Goal: Task Accomplishment & Management: Manage account settings

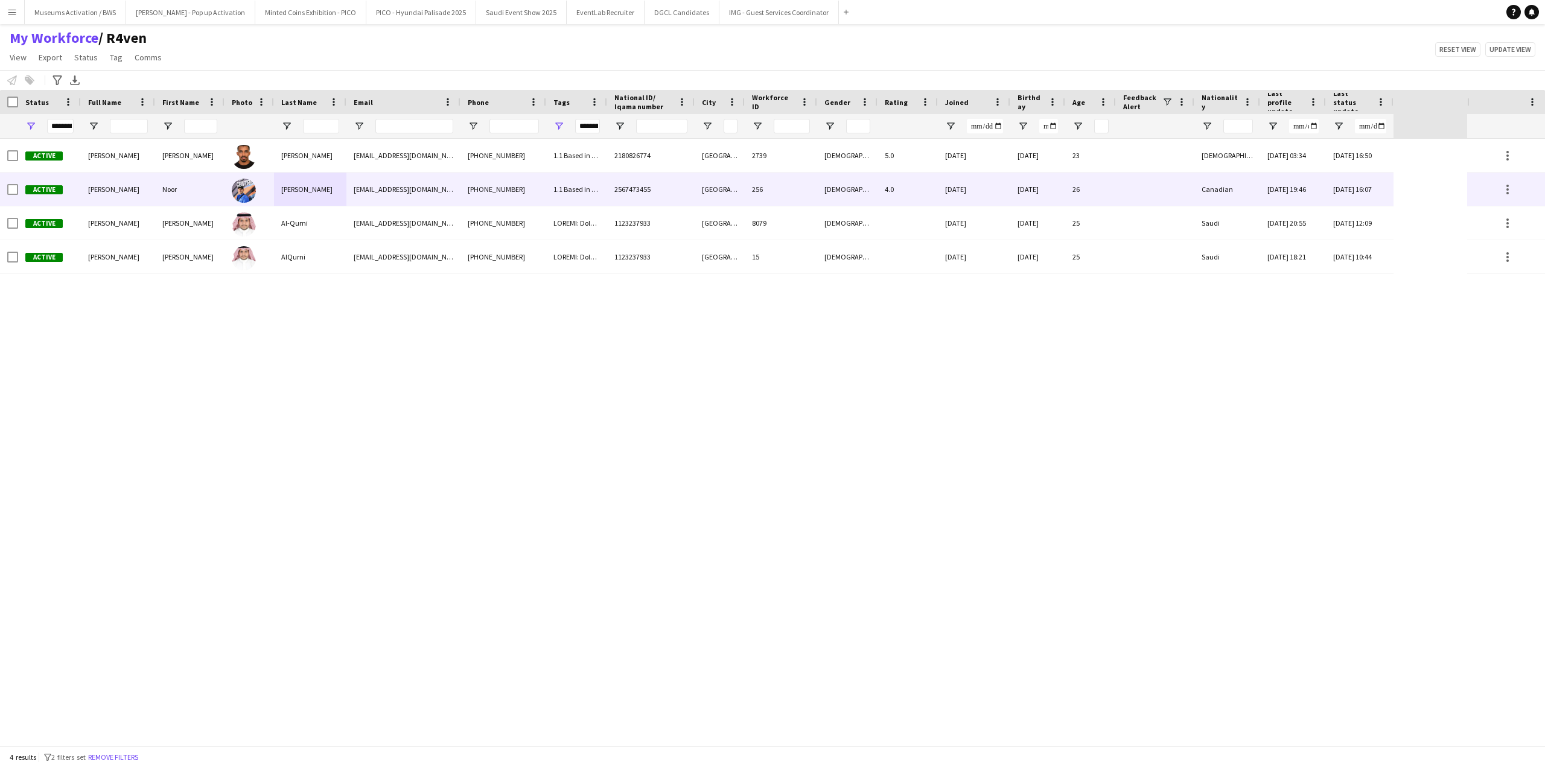
click at [337, 186] on div "[PERSON_NAME]" at bounding box center [310, 189] width 72 height 33
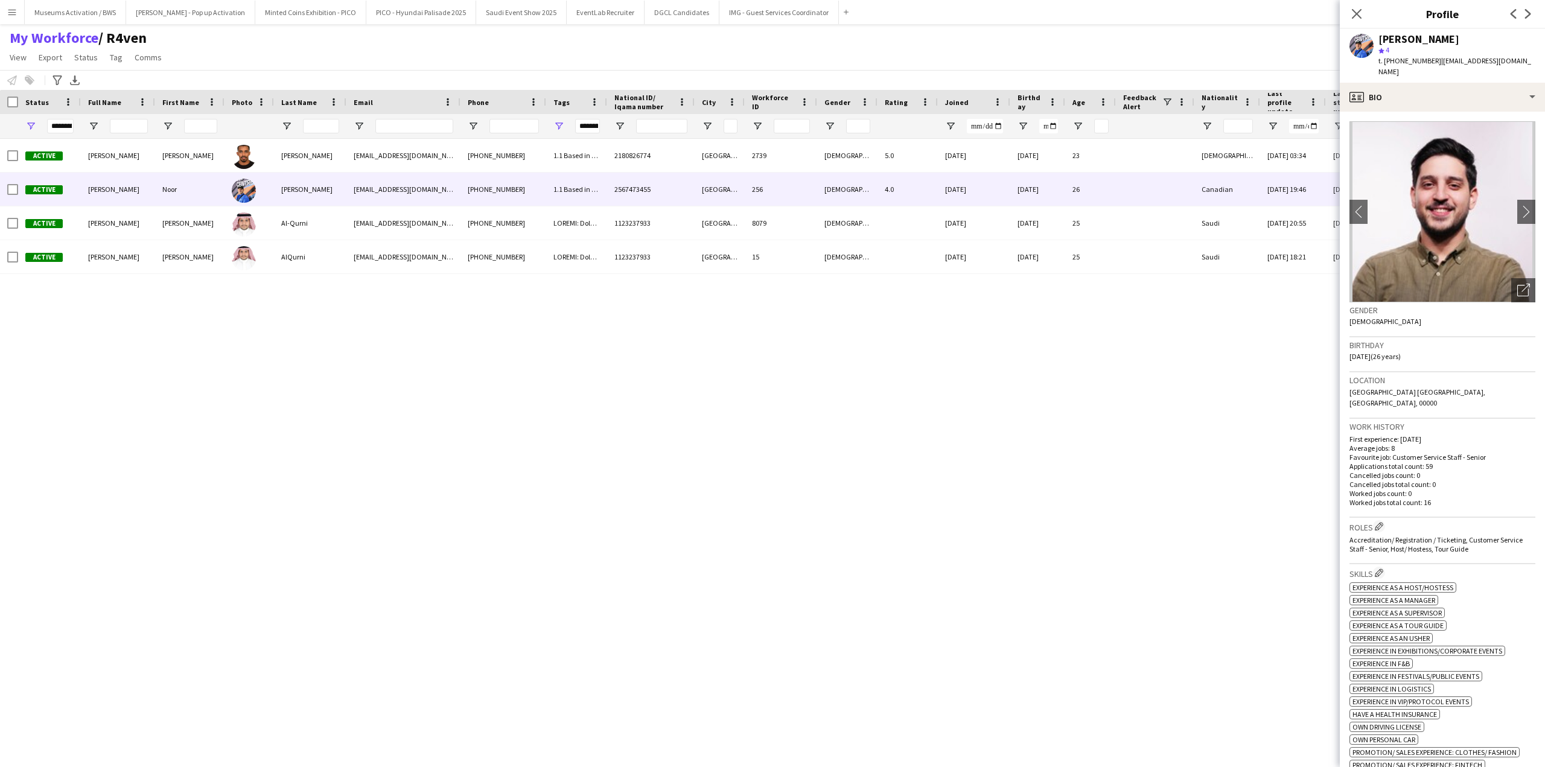
click at [1437, 62] on span "| [EMAIL_ADDRESS][DOMAIN_NAME]" at bounding box center [1455, 66] width 153 height 20
drag, startPoint x: 1437, startPoint y: 62, endPoint x: 1518, endPoint y: 65, distance: 80.9
click at [1518, 65] on span "| [EMAIL_ADDRESS][DOMAIN_NAME]" at bounding box center [1455, 66] width 153 height 20
copy span "[EMAIL_ADDRESS][DOMAIN_NAME]"
click at [1383, 37] on div "[PERSON_NAME]" at bounding box center [1419, 39] width 81 height 11
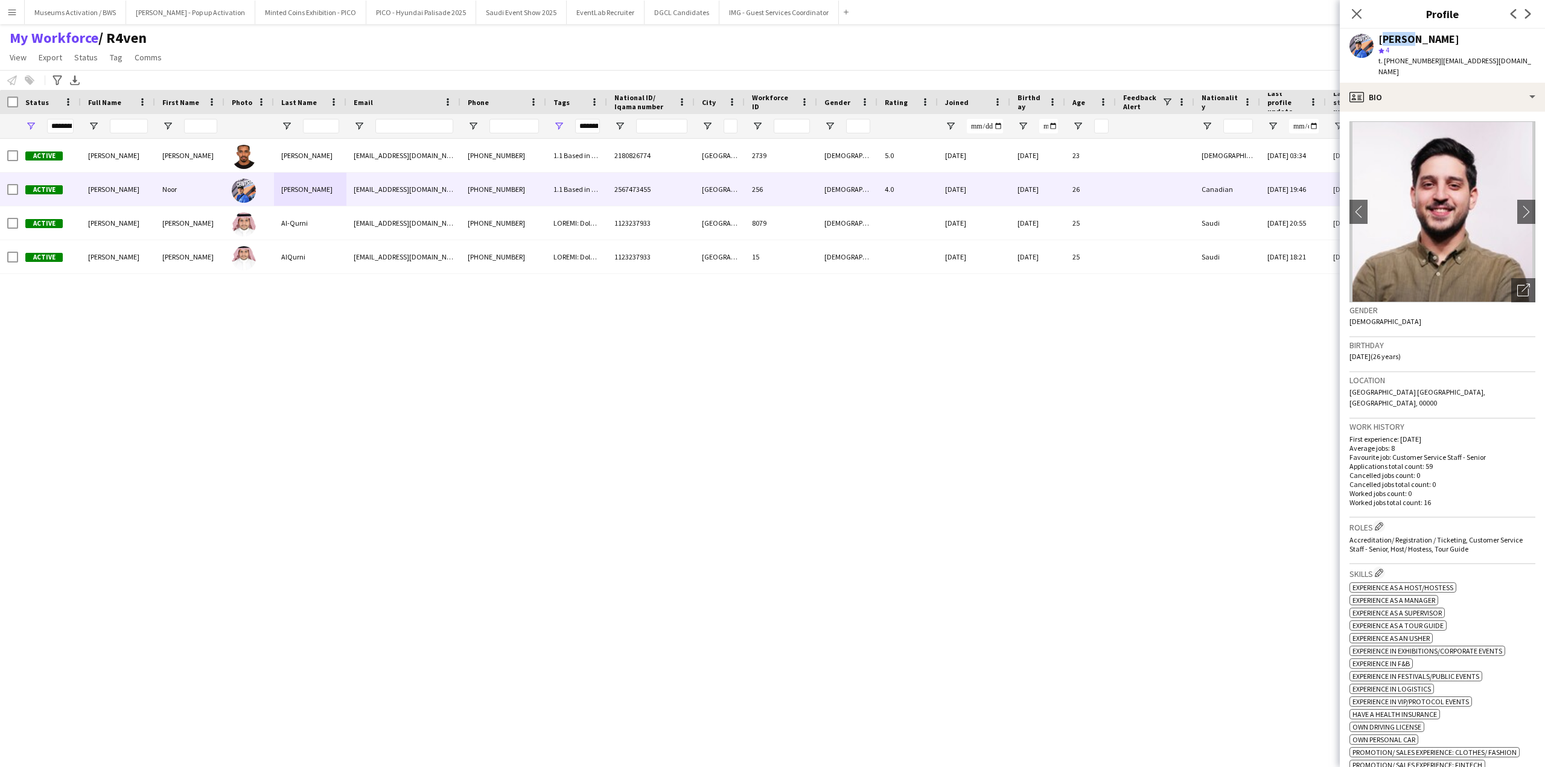
click at [1383, 37] on div "[PERSON_NAME]" at bounding box center [1419, 39] width 81 height 11
copy div "[PERSON_NAME]"
click at [630, 65] on div "My Workforce / R4ven View Views Default view [PERSON_NAME] [PERSON_NAME] [PERSO…" at bounding box center [772, 49] width 1545 height 41
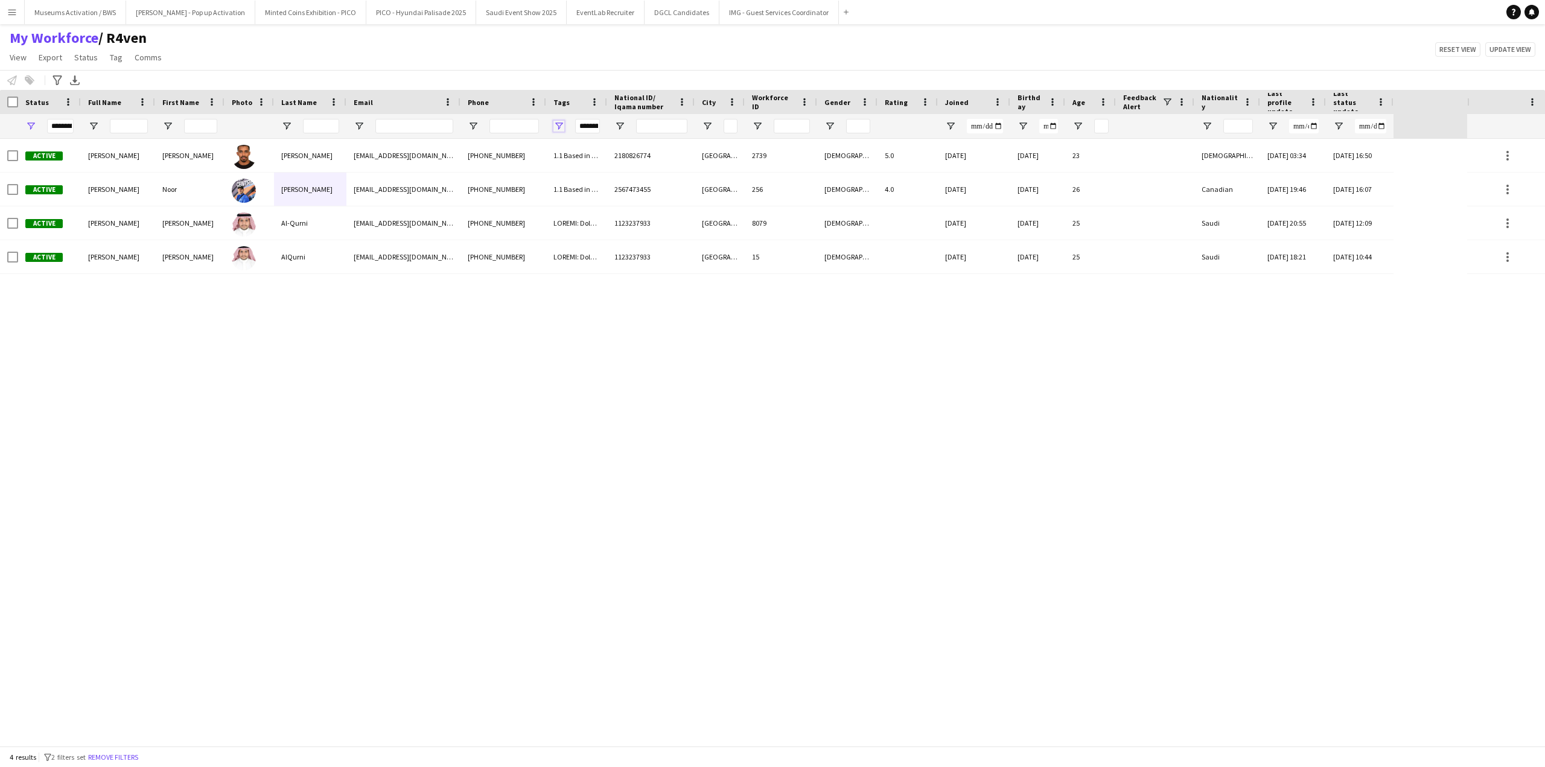
click at [555, 125] on span "Open Filter Menu" at bounding box center [559, 126] width 11 height 11
click at [598, 170] on input "***" at bounding box center [611, 176] width 106 height 14
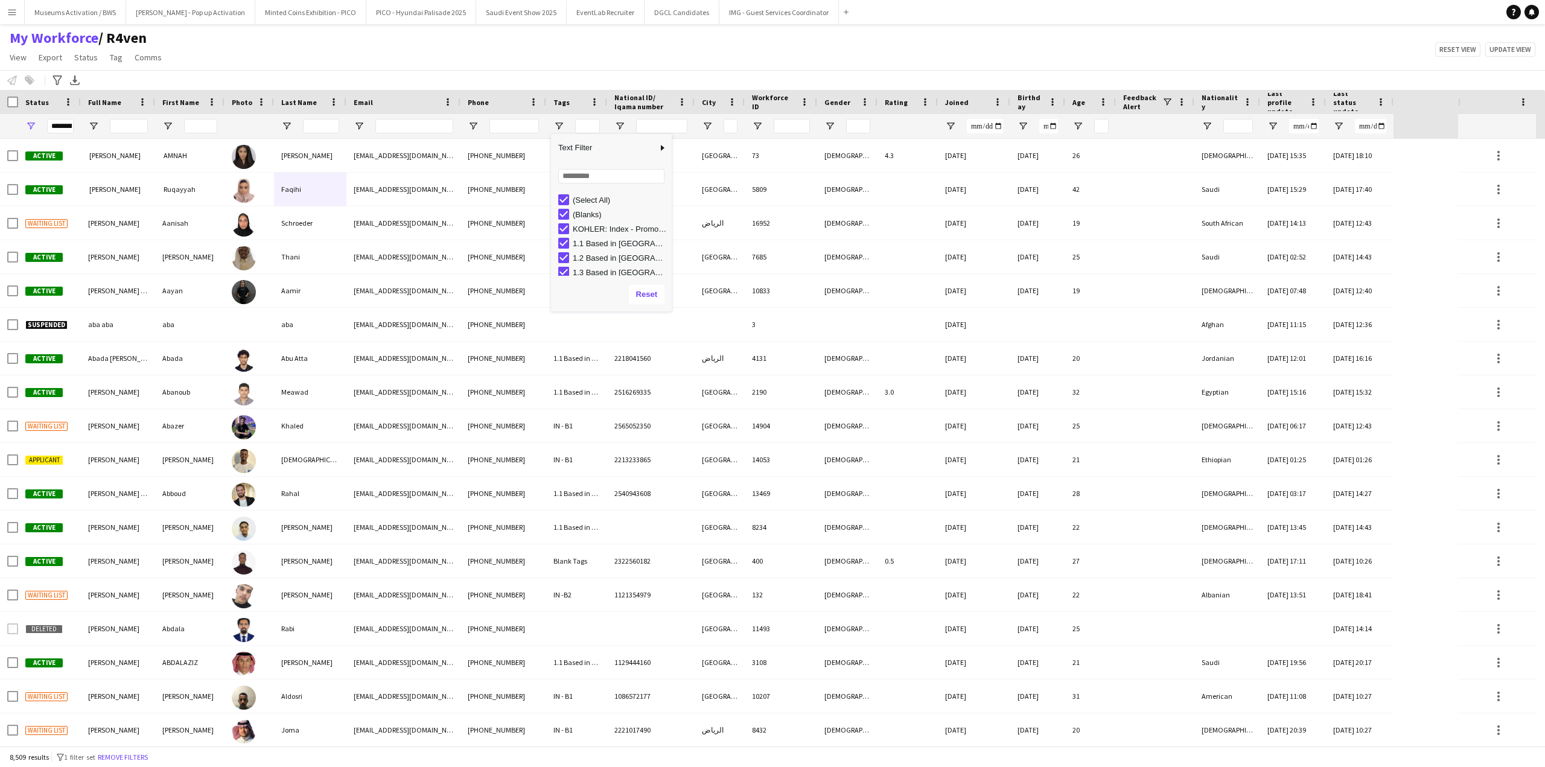
click at [548, 66] on div "My Workforce / R4ven View Views Default view [PERSON_NAME] [PERSON_NAME] [PERSO…" at bounding box center [772, 49] width 1545 height 41
click at [117, 124] on input "Full Name Filter Input" at bounding box center [129, 126] width 38 height 14
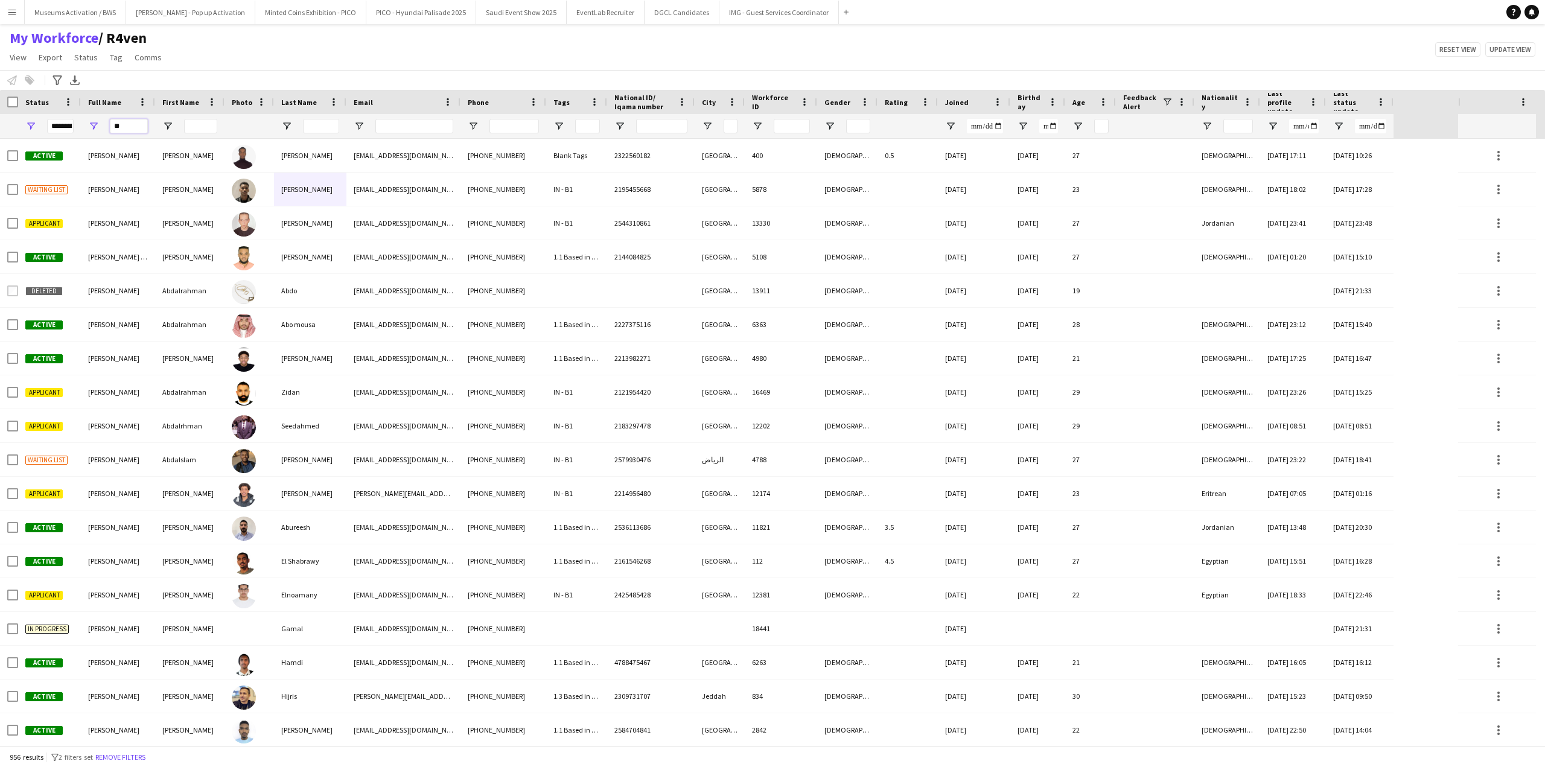
type input "*"
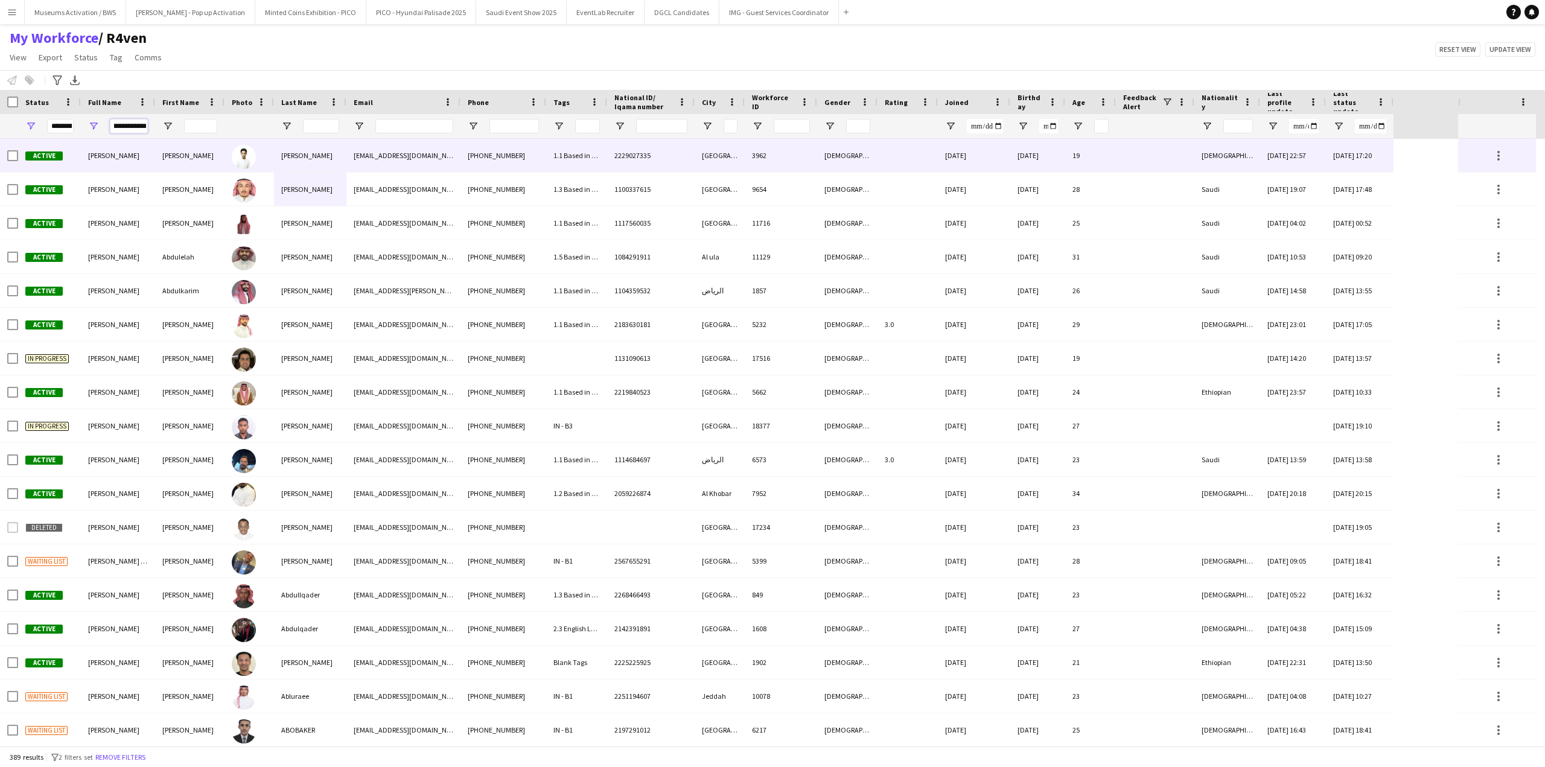
scroll to position [0, 16]
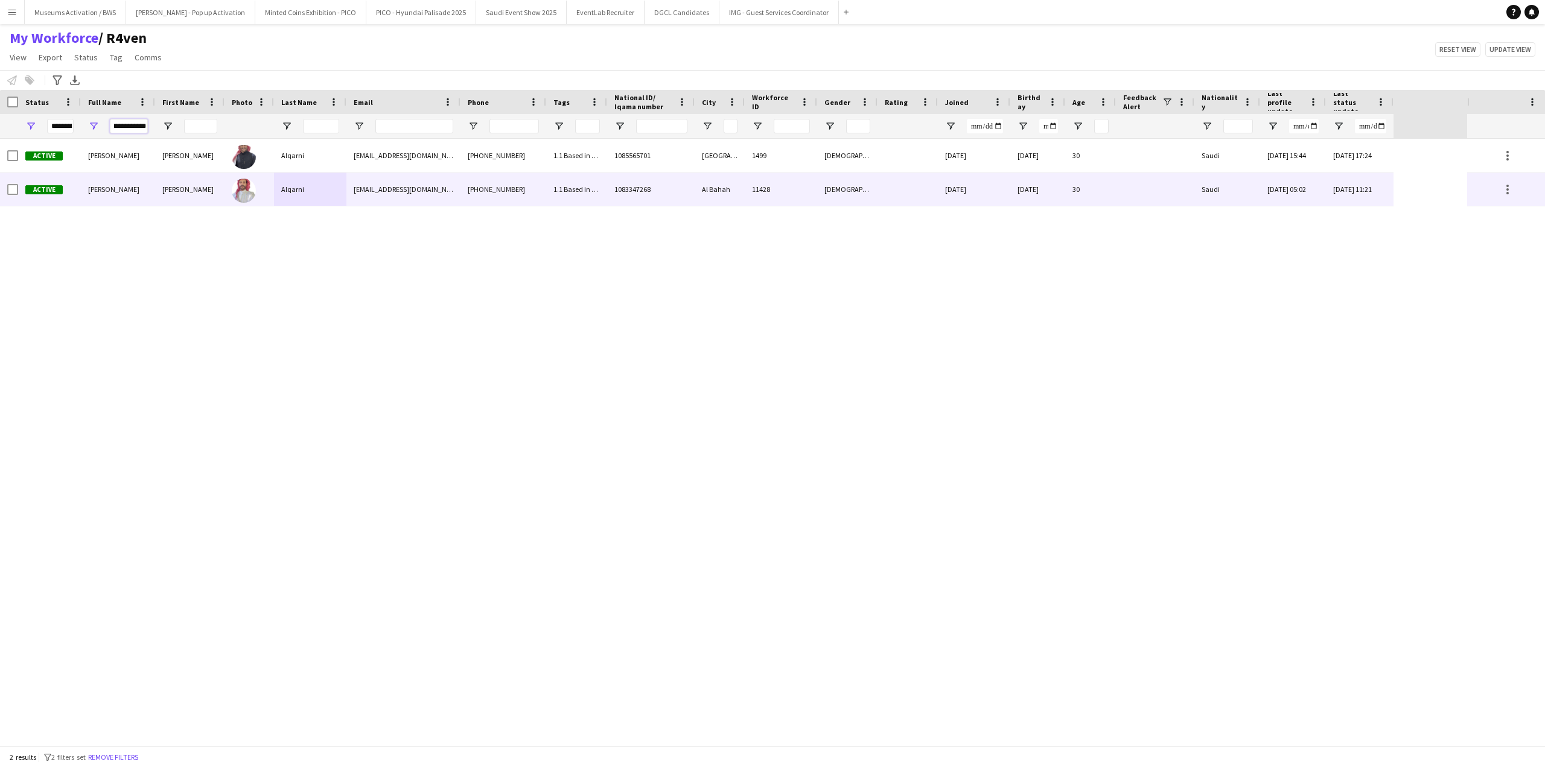
type input "**********"
click at [175, 194] on div "[PERSON_NAME]" at bounding box center [189, 189] width 69 height 33
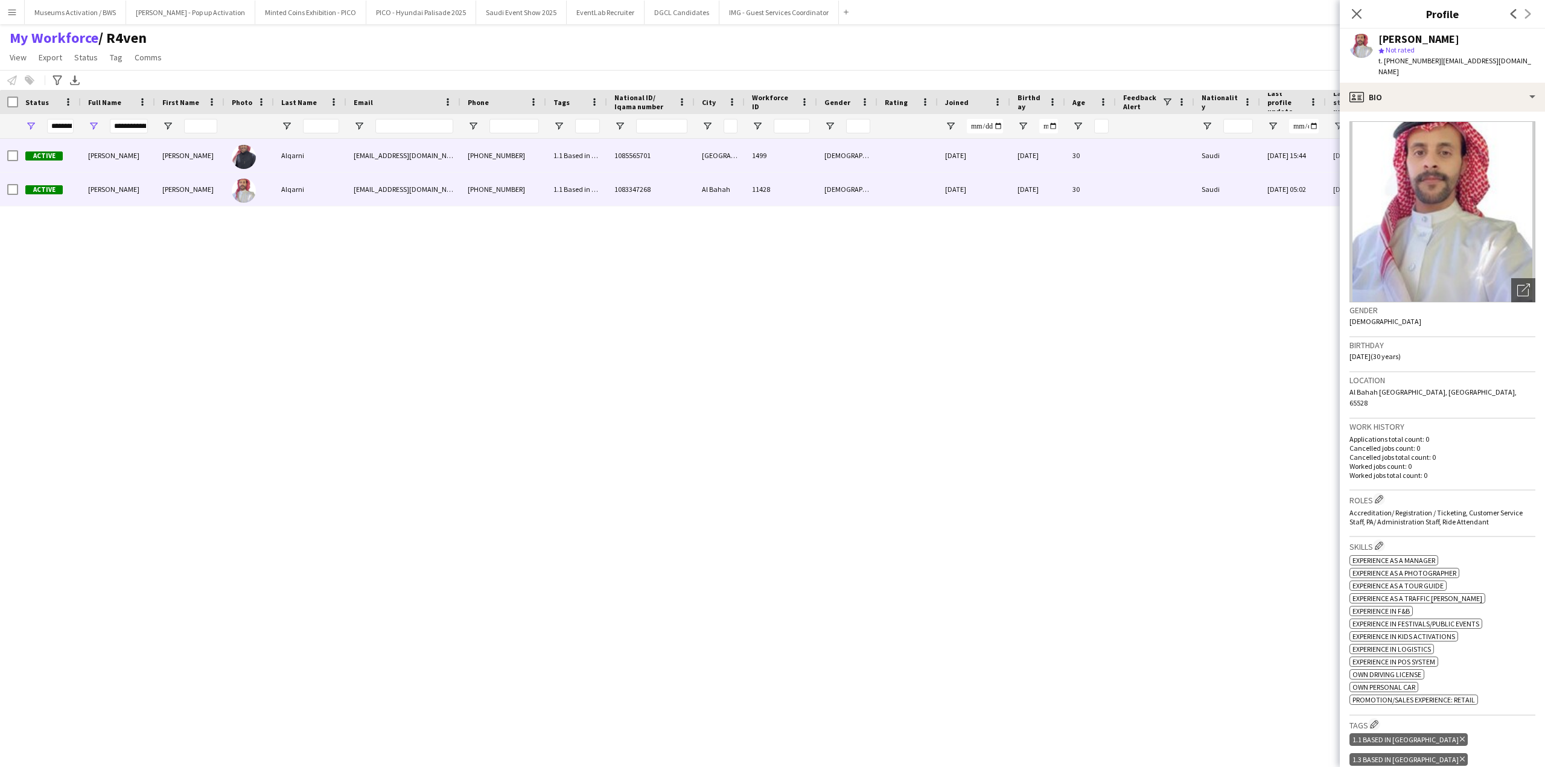
click at [185, 168] on div "[PERSON_NAME]" at bounding box center [189, 155] width 69 height 33
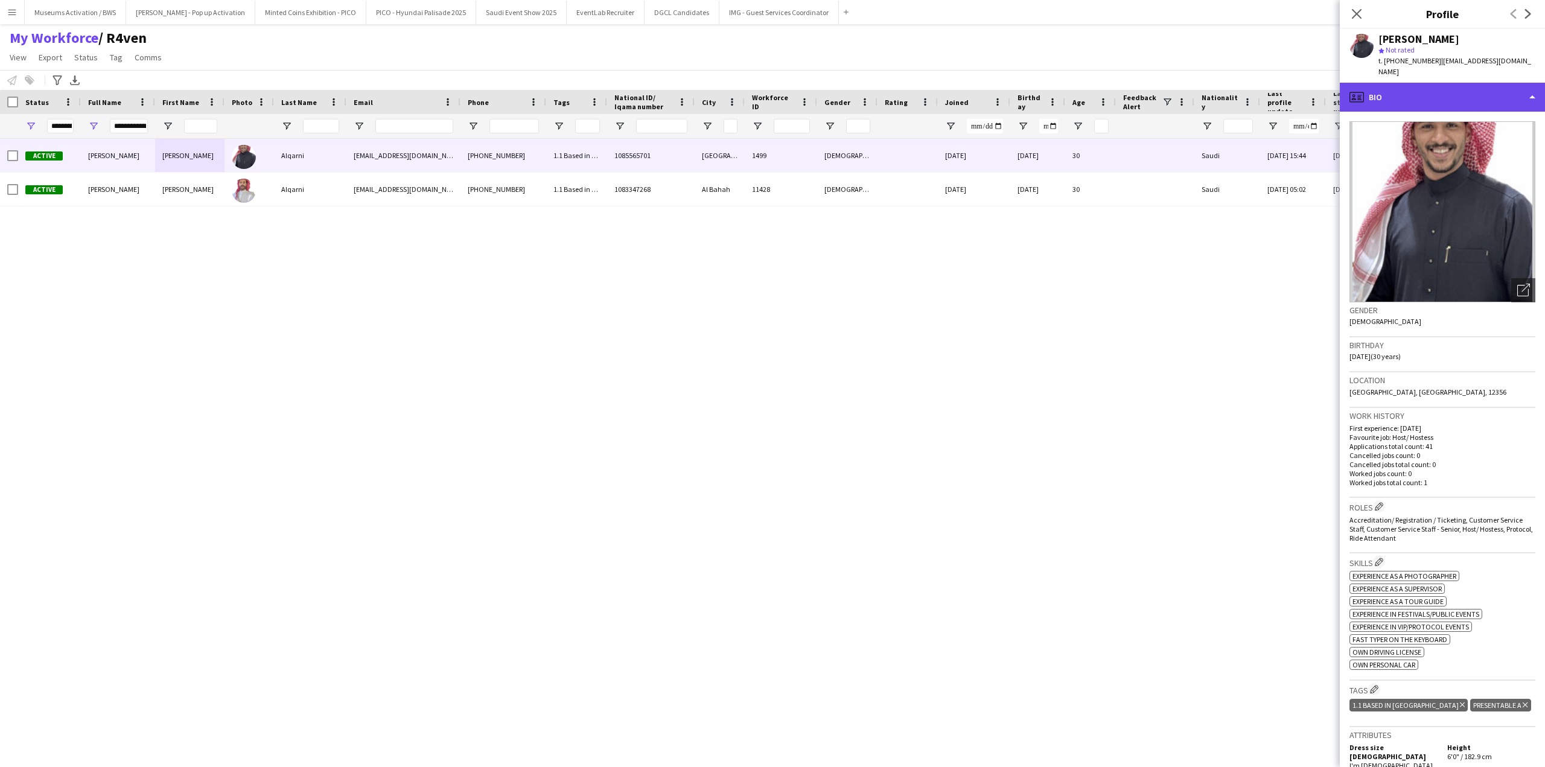
click at [1426, 83] on div "profile Bio" at bounding box center [1442, 97] width 205 height 29
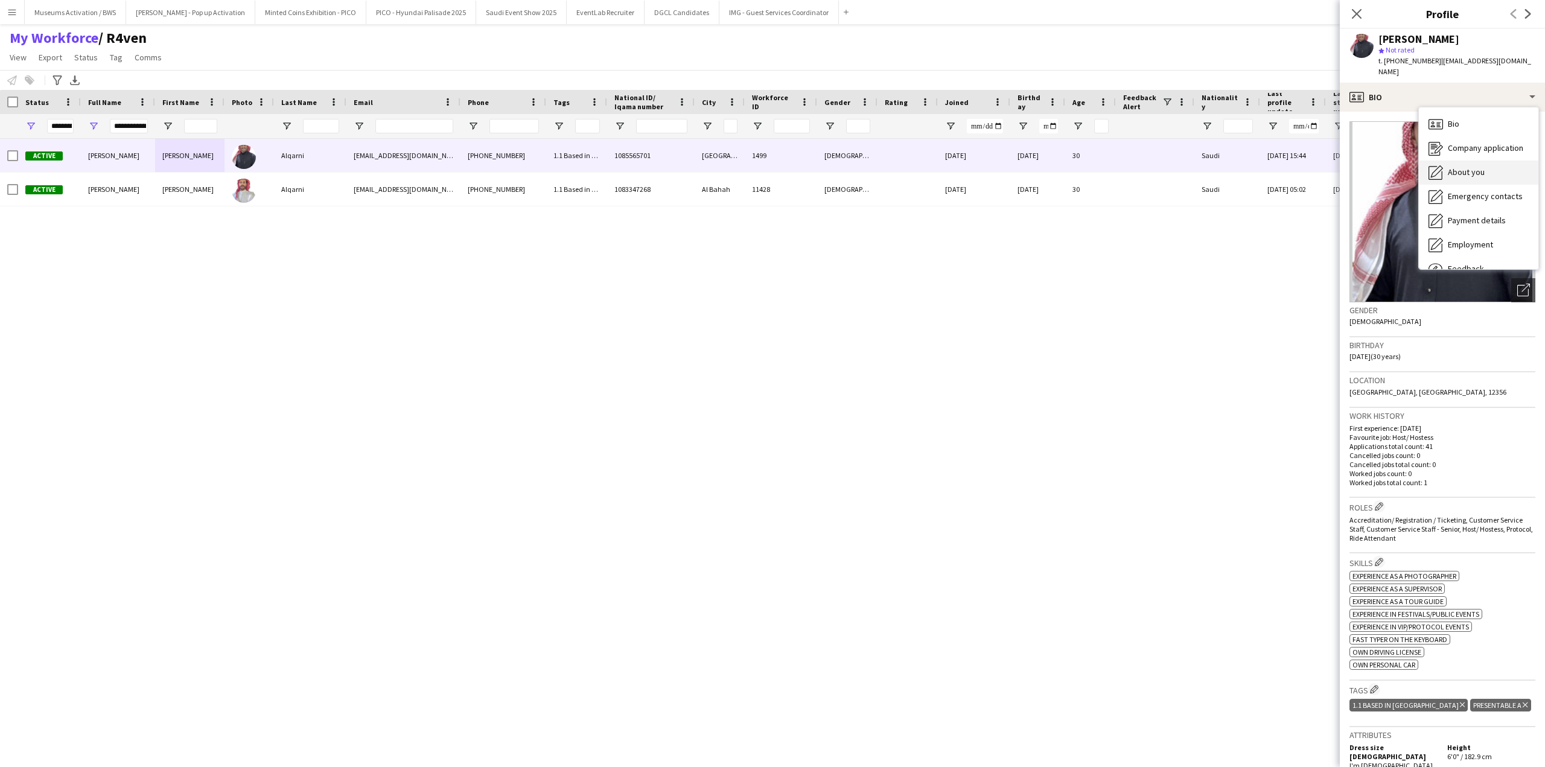
click at [1433, 165] on icon "About you" at bounding box center [1436, 172] width 14 height 14
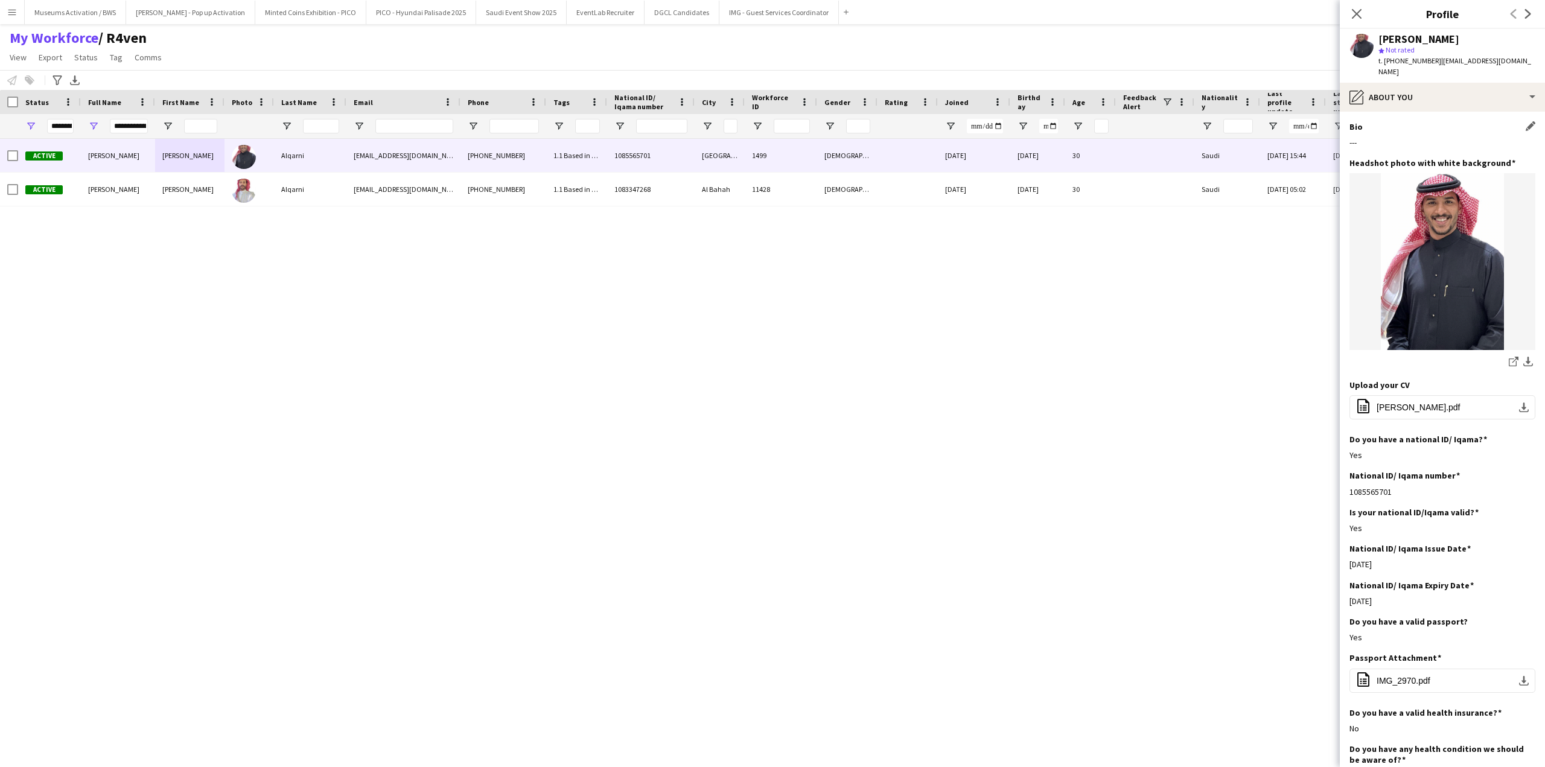
click at [1425, 125] on div "Bio Edit this field ---" at bounding box center [1443, 139] width 186 height 36
click at [1433, 121] on div "Bio Edit this field" at bounding box center [1443, 126] width 186 height 11
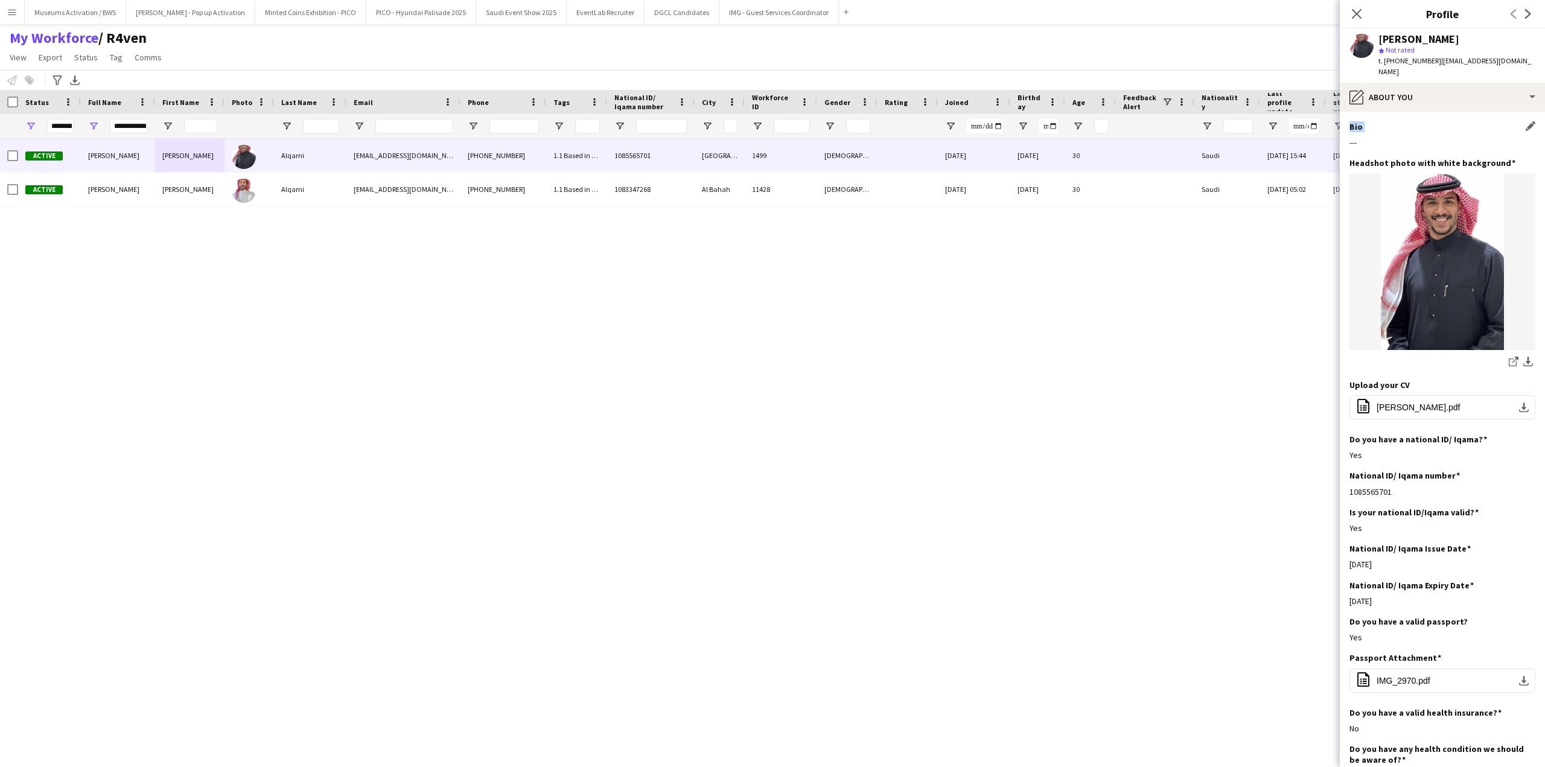
click at [1433, 121] on div "Bio Edit this field" at bounding box center [1443, 126] width 186 height 11
click at [1445, 83] on div "pencil4 About you" at bounding box center [1442, 97] width 205 height 29
click at [1485, 118] on div "Bio Bio" at bounding box center [1479, 124] width 120 height 24
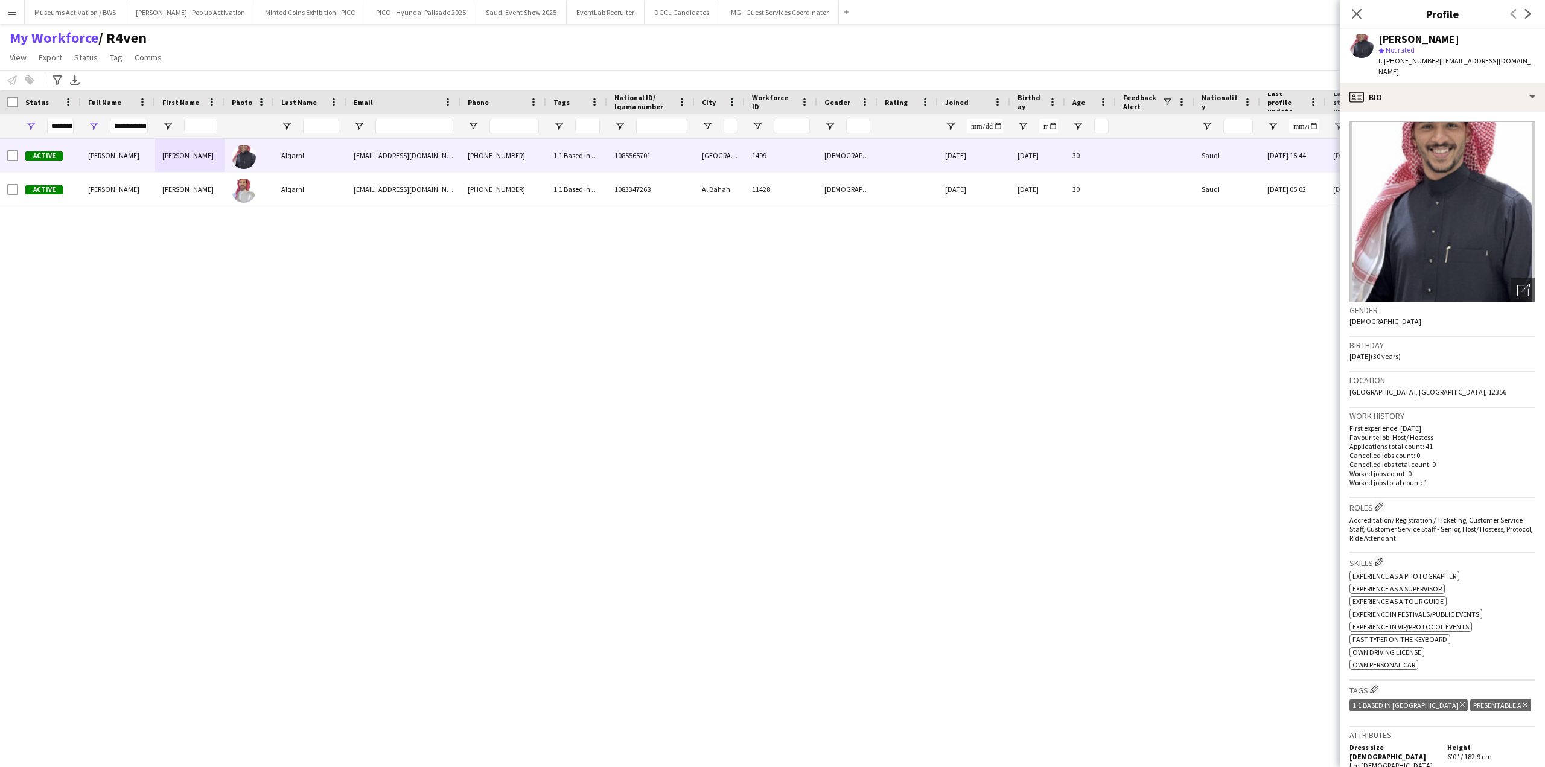
click at [1458, 469] on p "Worked jobs count: 0" at bounding box center [1443, 473] width 186 height 9
drag, startPoint x: 1458, startPoint y: 458, endPoint x: 1461, endPoint y: 419, distance: 38.8
click at [1461, 424] on div "First experience: [DATE] Favourite job: Host/ Hostess Applications total count:…" at bounding box center [1443, 455] width 186 height 63
click at [1461, 424] on p "First experience: [DATE]" at bounding box center [1443, 428] width 186 height 9
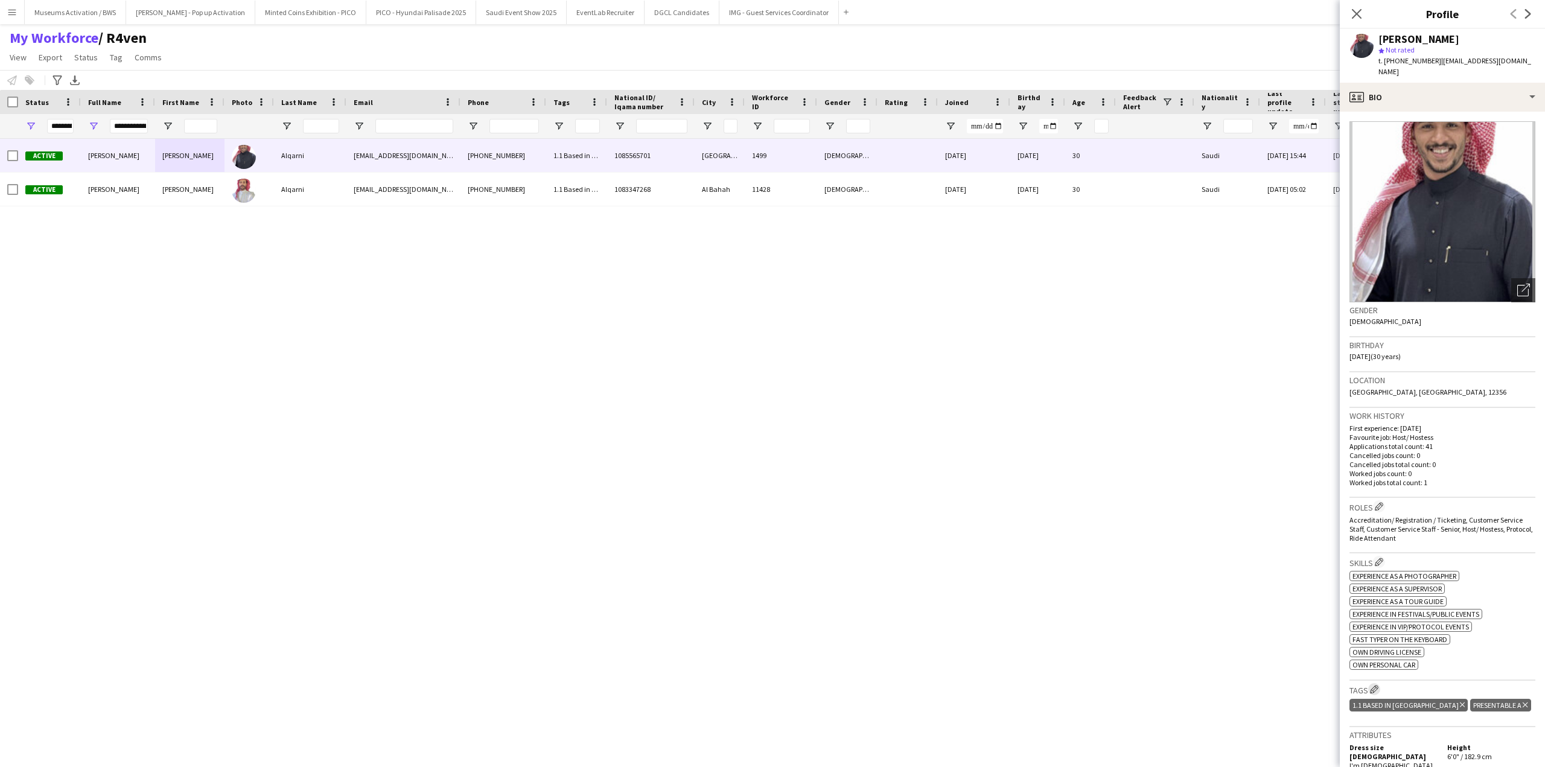
click at [1377, 685] on app-icon "Edit crew company tags" at bounding box center [1374, 689] width 8 height 8
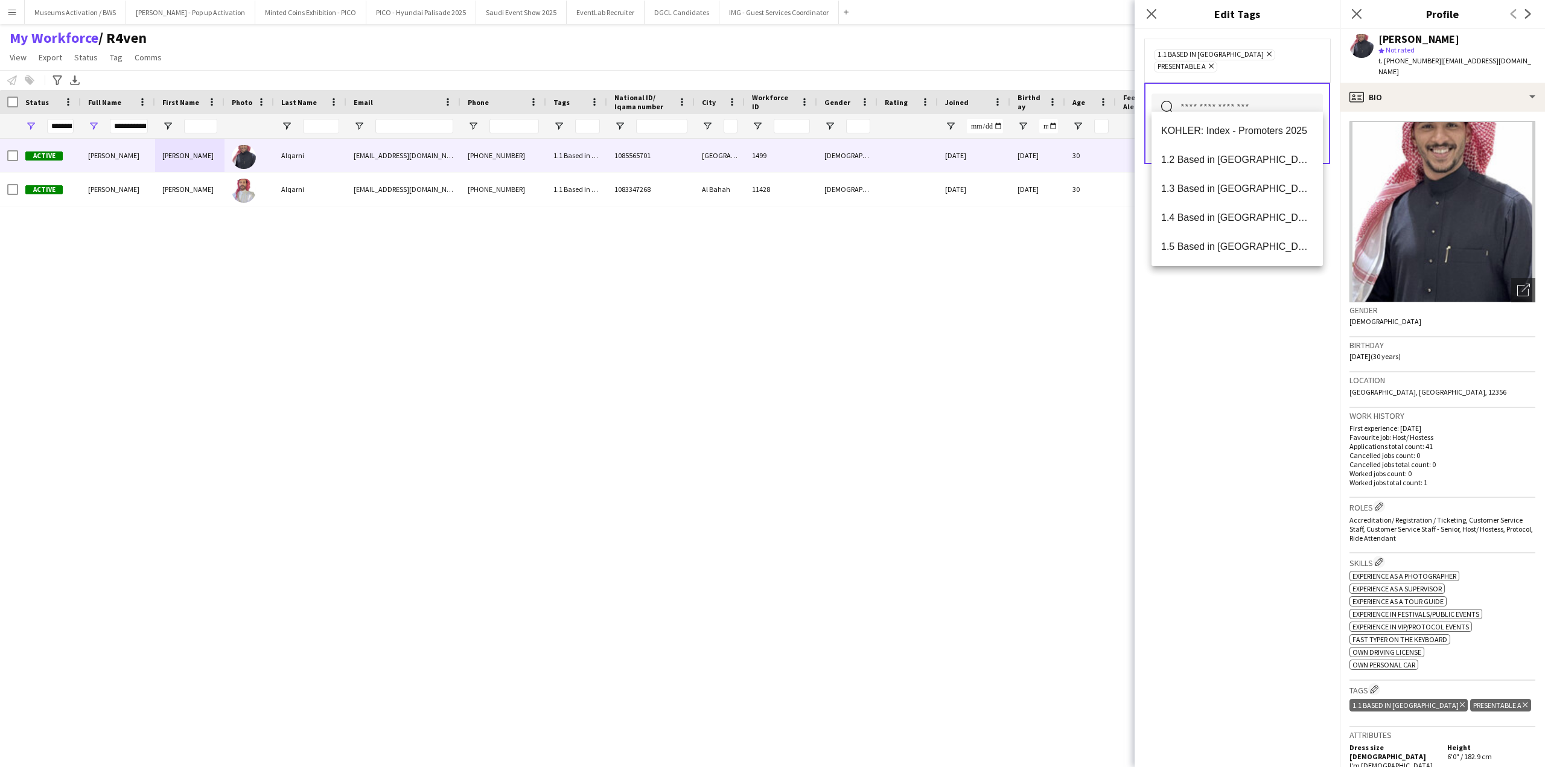
click at [1262, 99] on input "text" at bounding box center [1237, 109] width 171 height 30
type input "***"
click at [1254, 132] on span "2.1 English Level = 1/3 Poor" at bounding box center [1238, 130] width 152 height 11
click at [1302, 72] on div "1.1 Based in [GEOGRAPHIC_DATA] Remove 2.1 English Level = 1/3 Poor Remove Prese…" at bounding box center [1237, 66] width 167 height 36
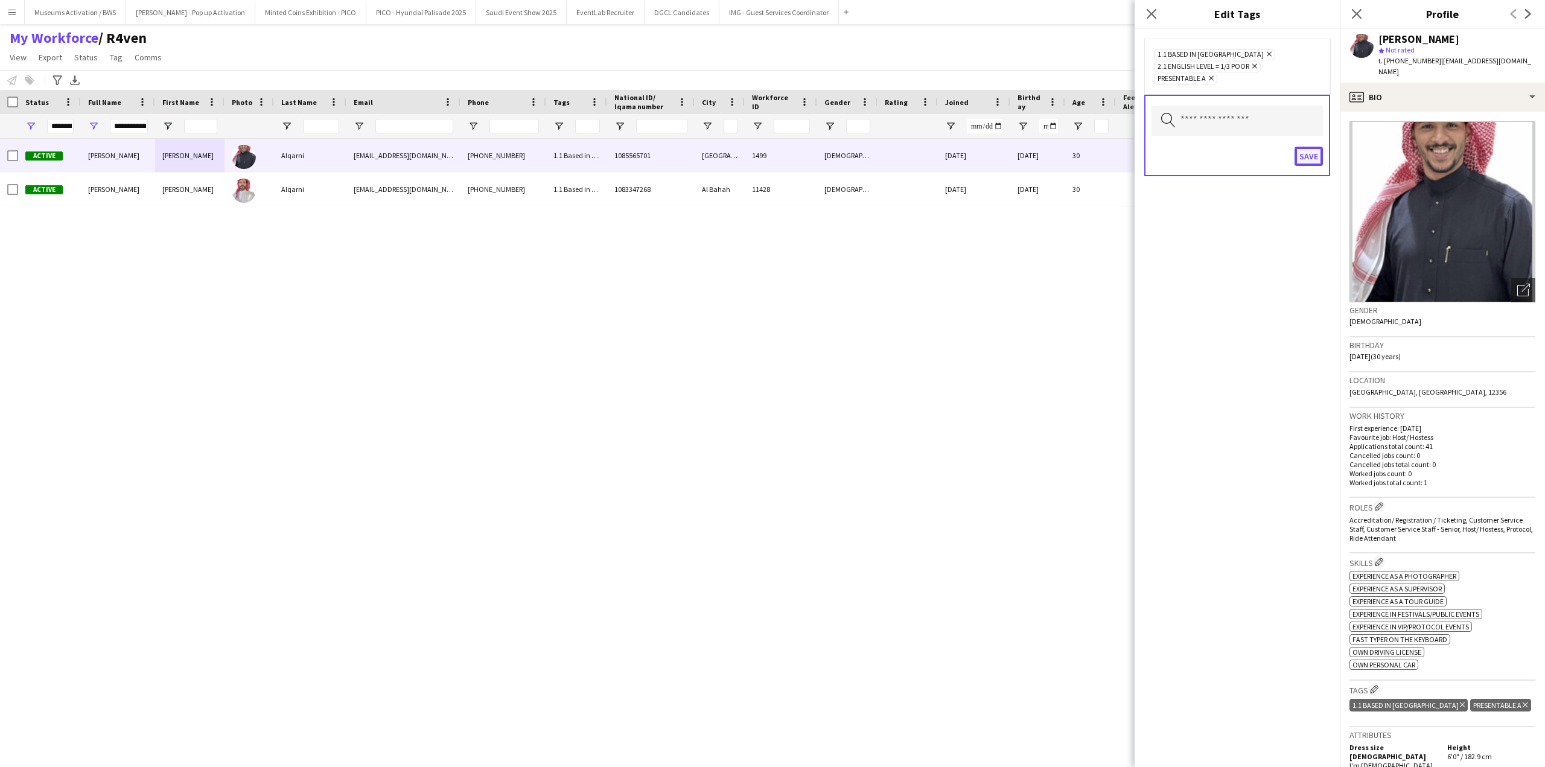
click at [1302, 164] on button "Save" at bounding box center [1309, 156] width 28 height 19
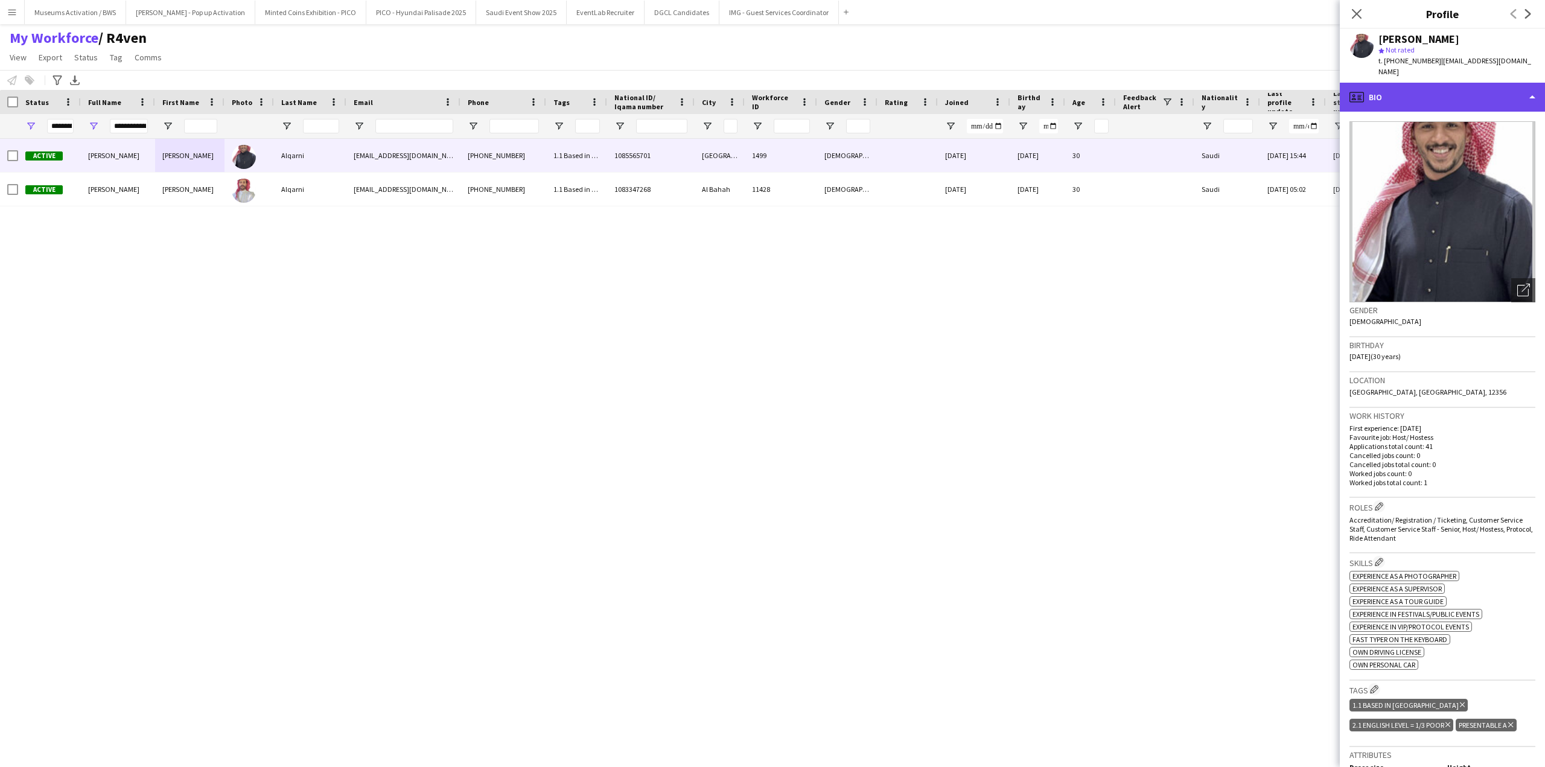
click at [1413, 83] on div "profile Bio" at bounding box center [1442, 97] width 205 height 29
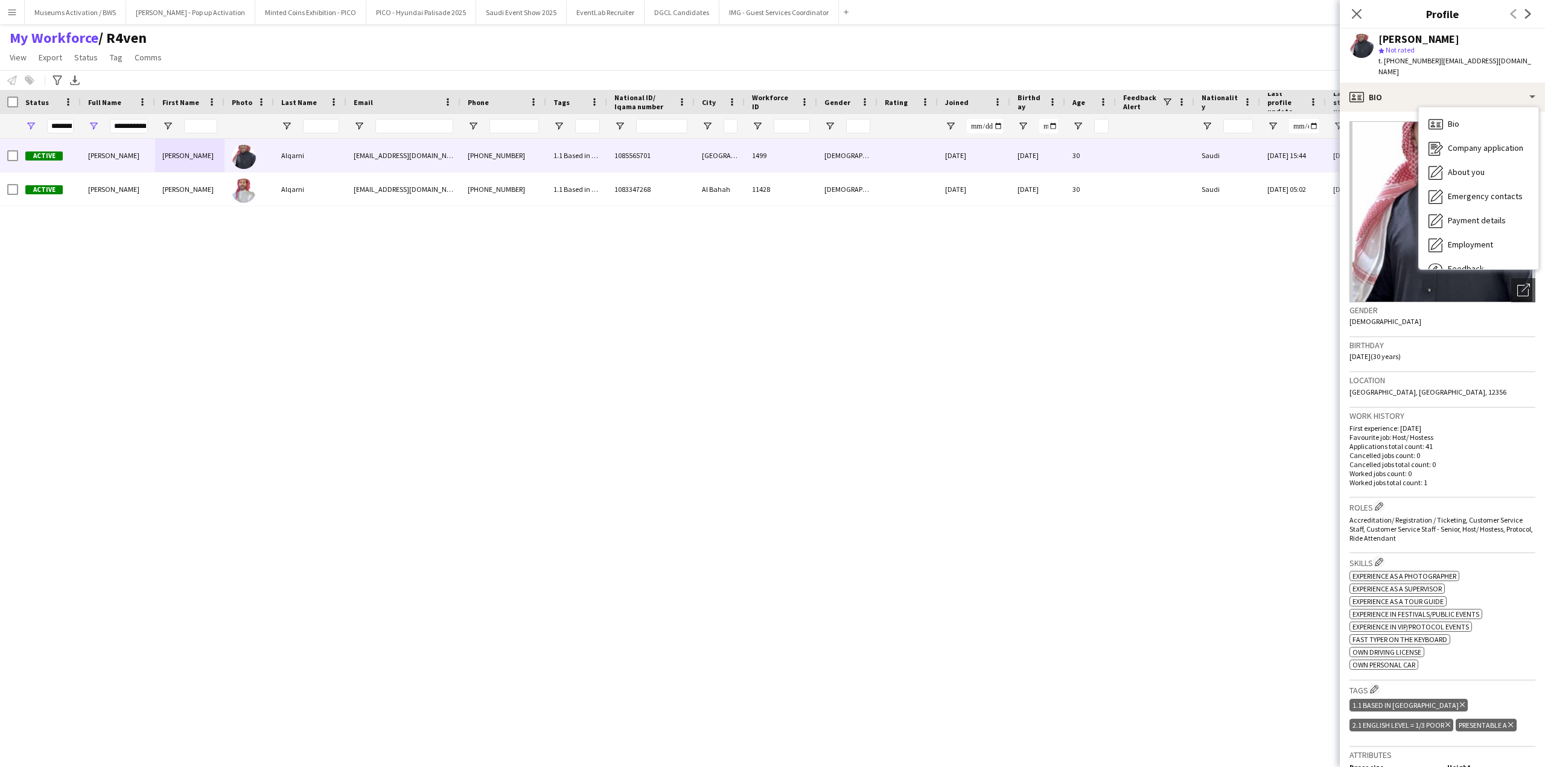
click at [1411, 302] on div "Gender [DEMOGRAPHIC_DATA]" at bounding box center [1443, 319] width 186 height 35
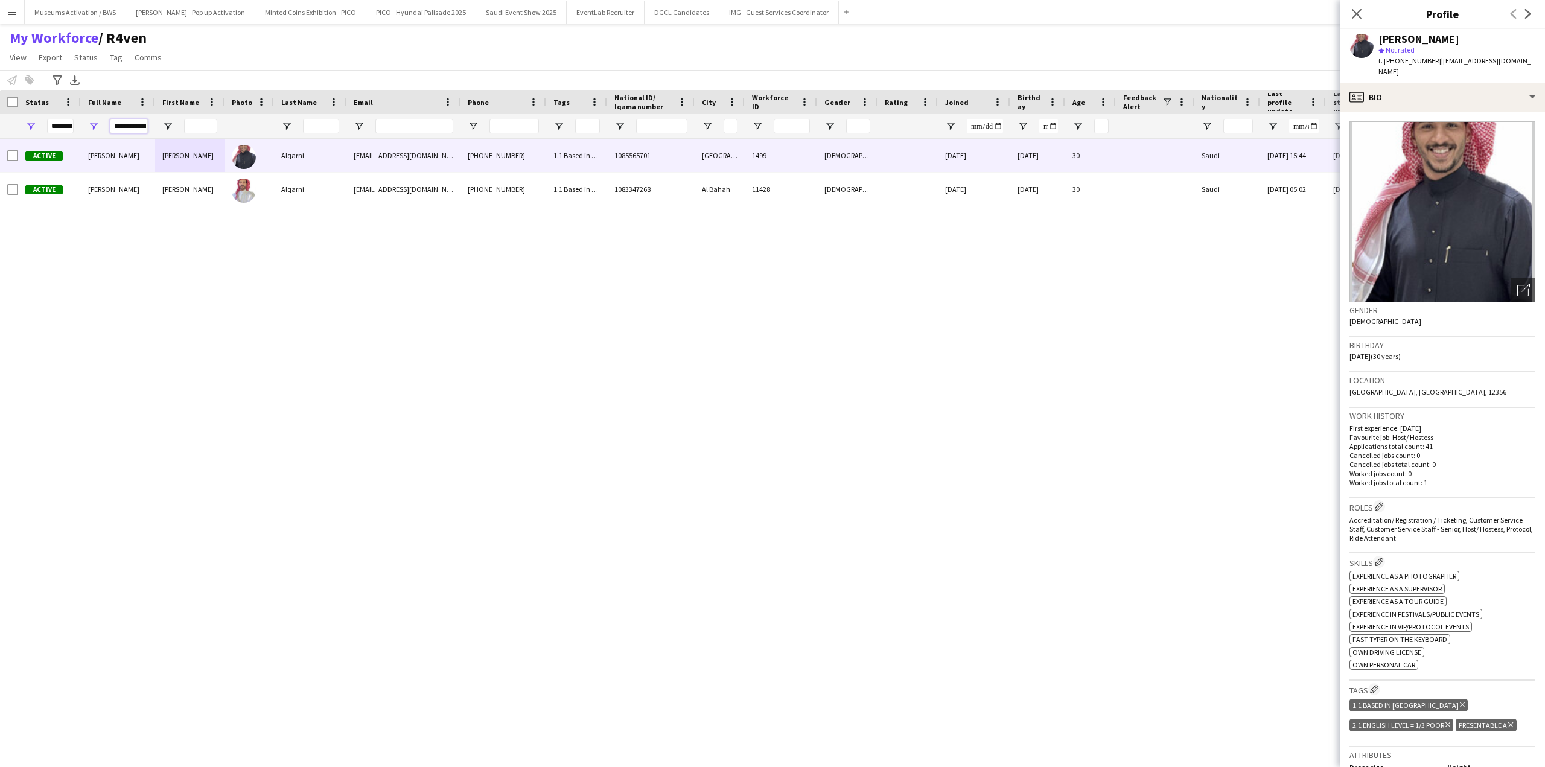
click at [114, 123] on input "**********" at bounding box center [129, 126] width 38 height 14
